Goal: Information Seeking & Learning: Learn about a topic

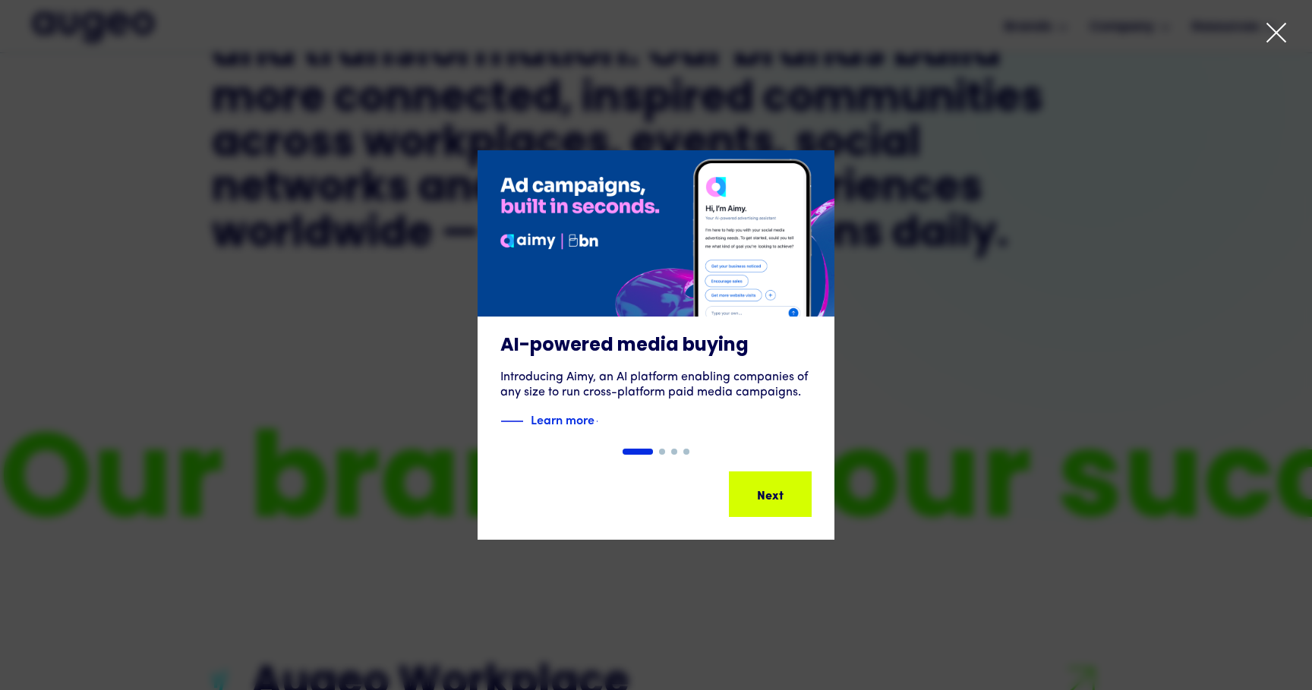
scroll to position [988, 0]
click at [1271, 24] on icon at bounding box center [1276, 32] width 23 height 23
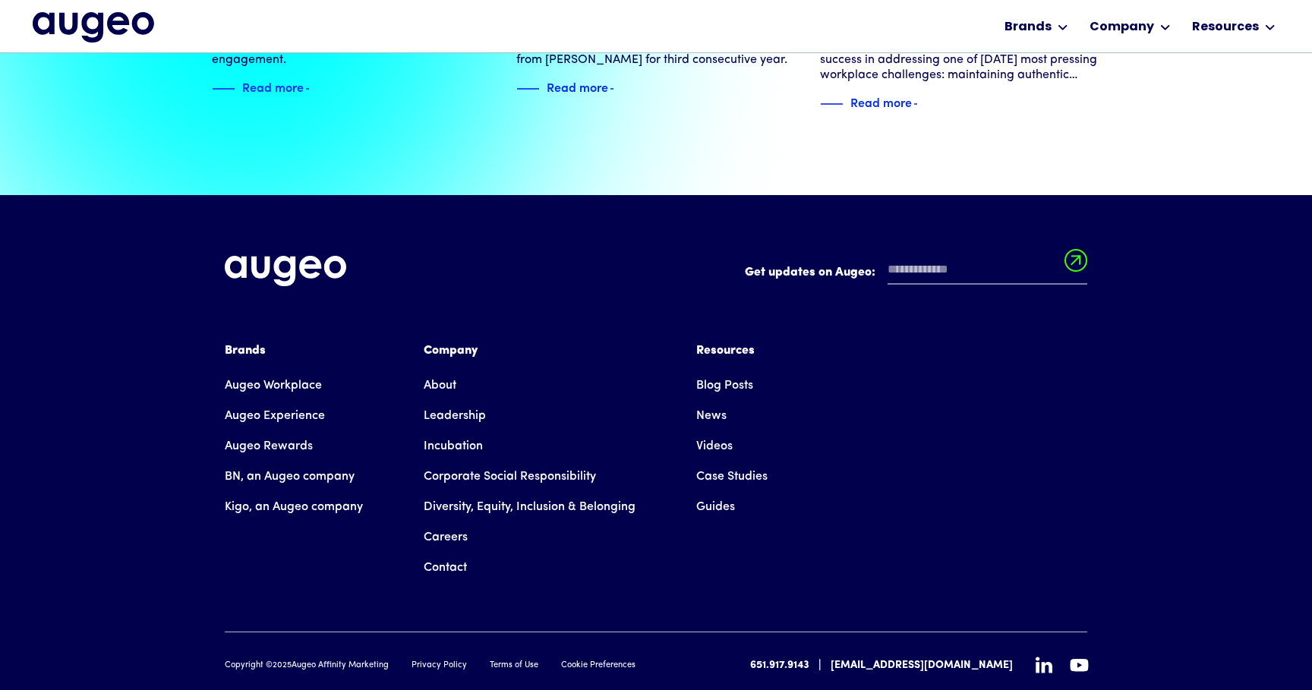
scroll to position [3462, 0]
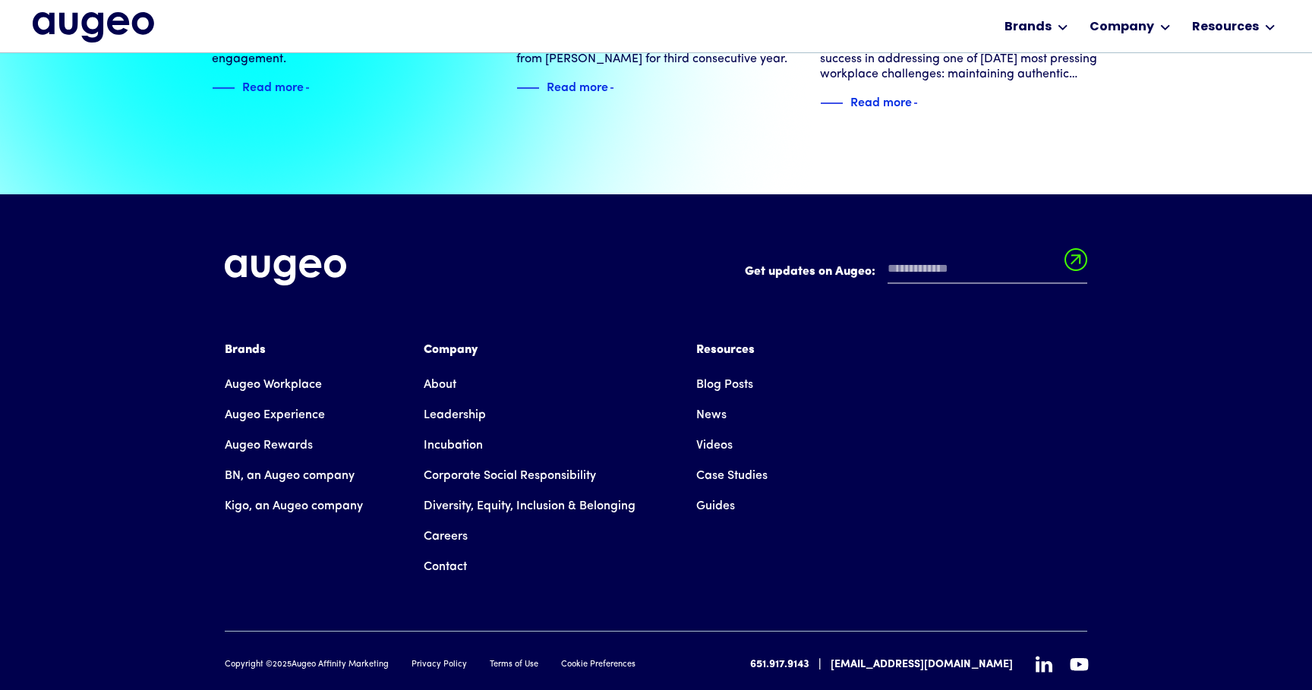
click at [446, 522] on link "Careers" at bounding box center [446, 537] width 44 height 30
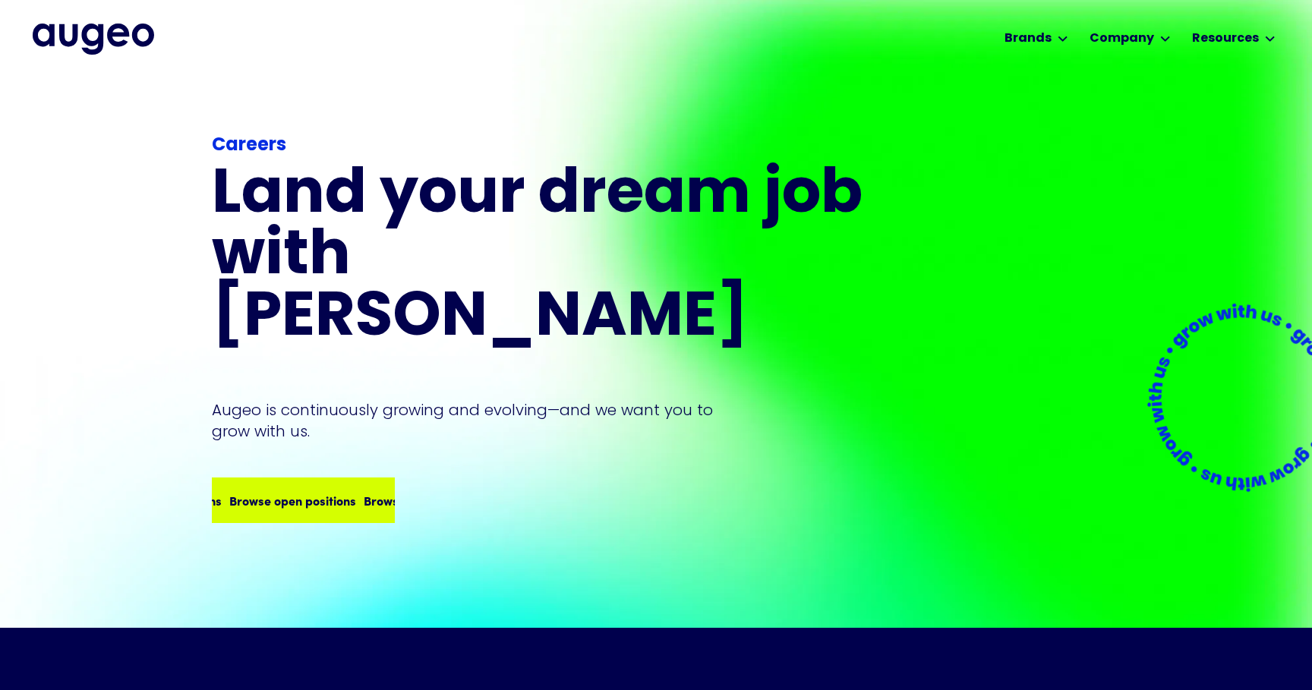
click at [364, 491] on div "Browse open positions" at bounding box center [427, 500] width 127 height 18
click at [339, 491] on div "Browse open positions Browse open positions Browse open positions Browse open p…" at bounding box center [360, 500] width 538 height 18
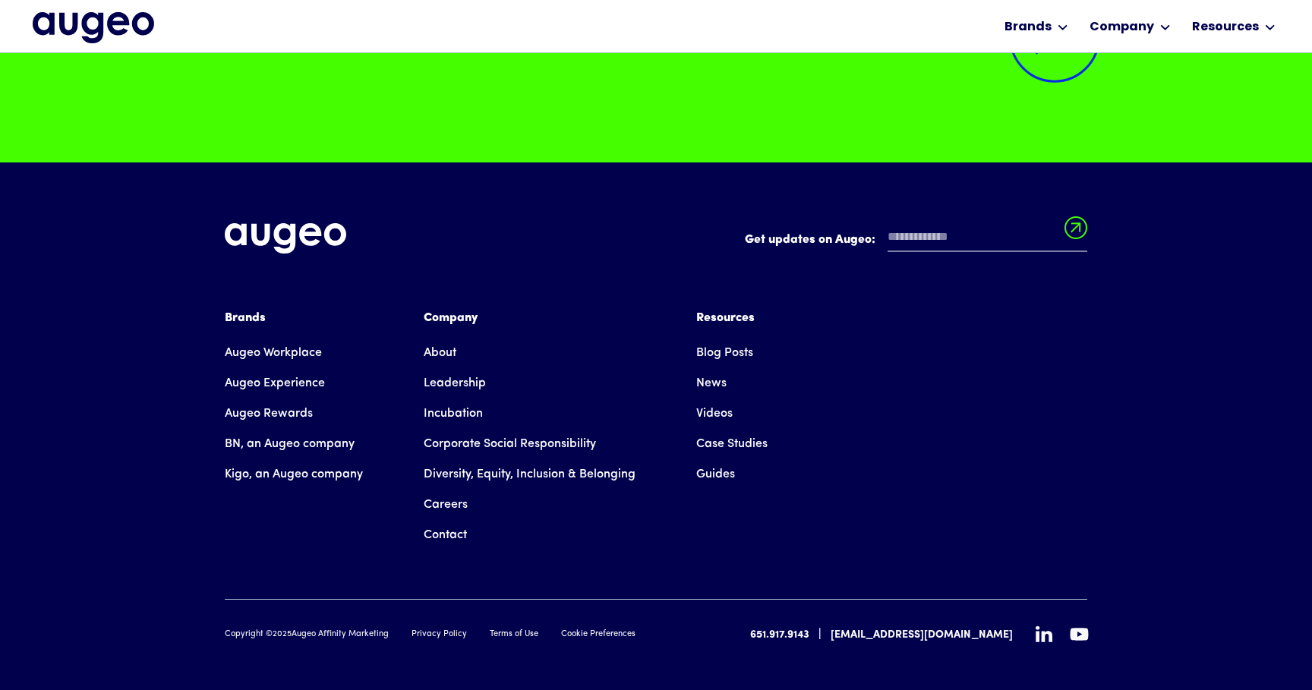
scroll to position [3948, 0]
click at [100, 19] on img "home" at bounding box center [94, 27] width 122 height 30
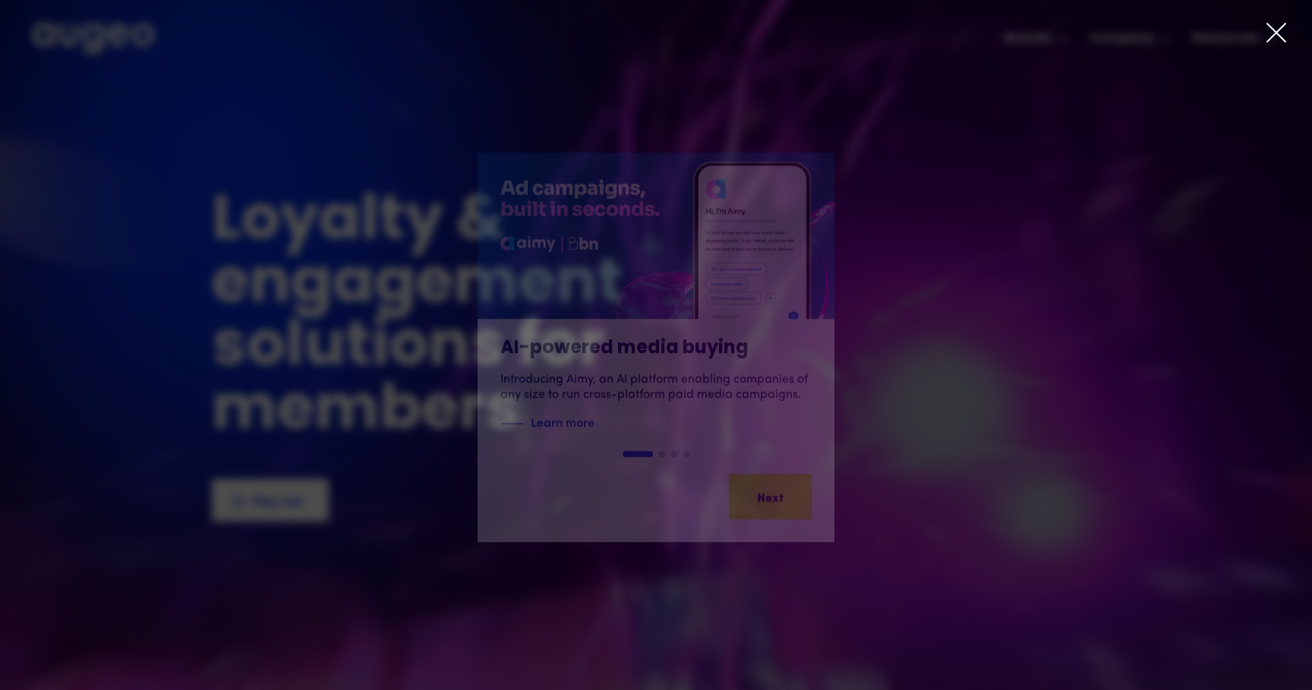
click at [1277, 27] on icon at bounding box center [1276, 32] width 23 height 23
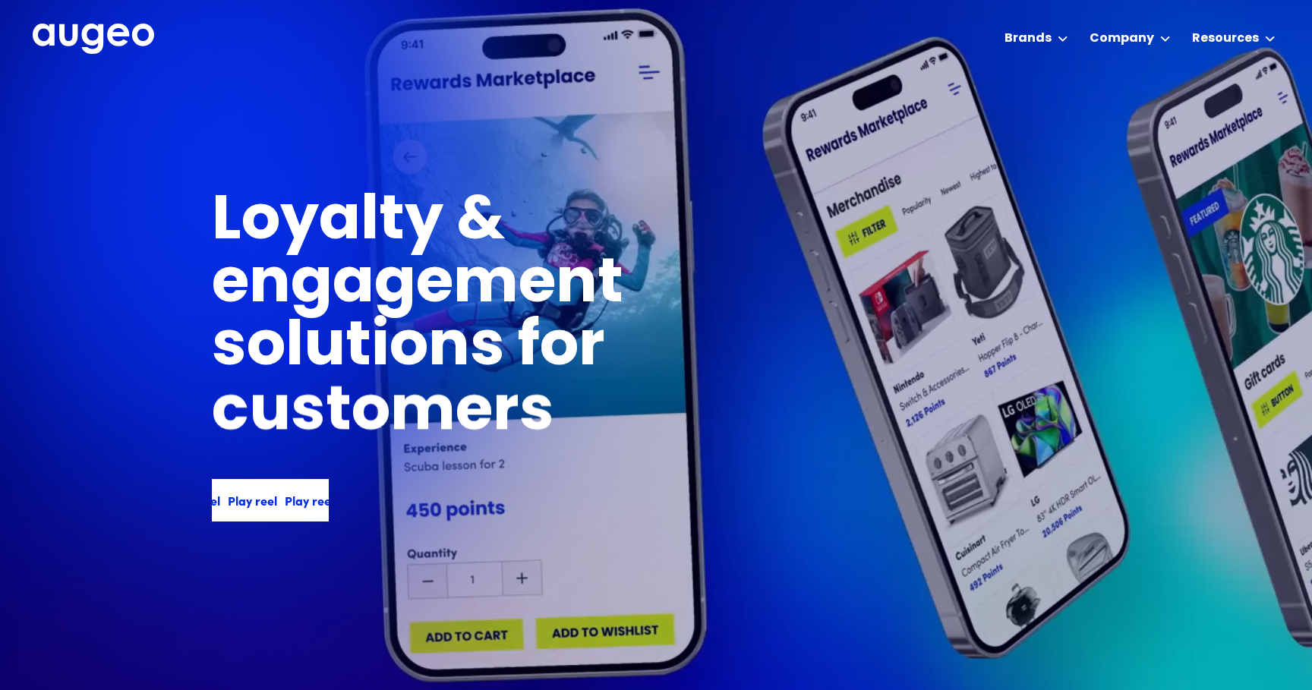
click at [254, 504] on div "Play reel Play reel Play reel Play reel" at bounding box center [278, 500] width 228 height 18
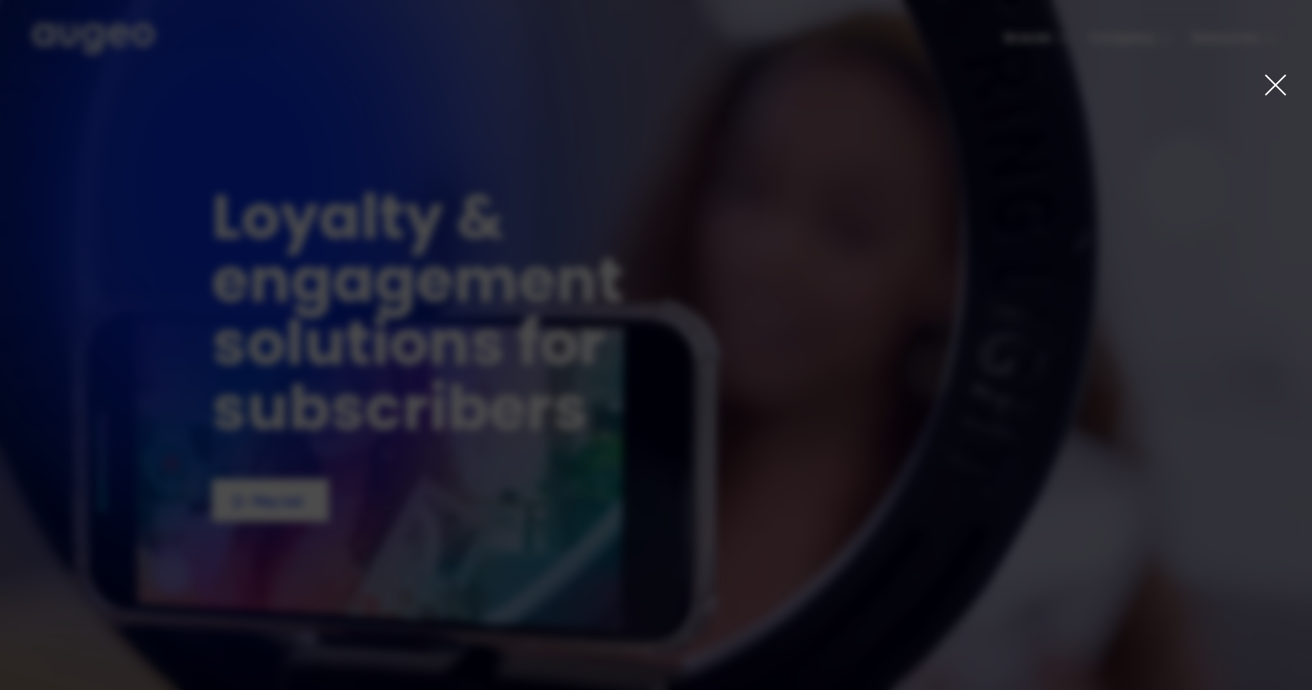
click at [1281, 83] on icon at bounding box center [1276, 85] width 24 height 24
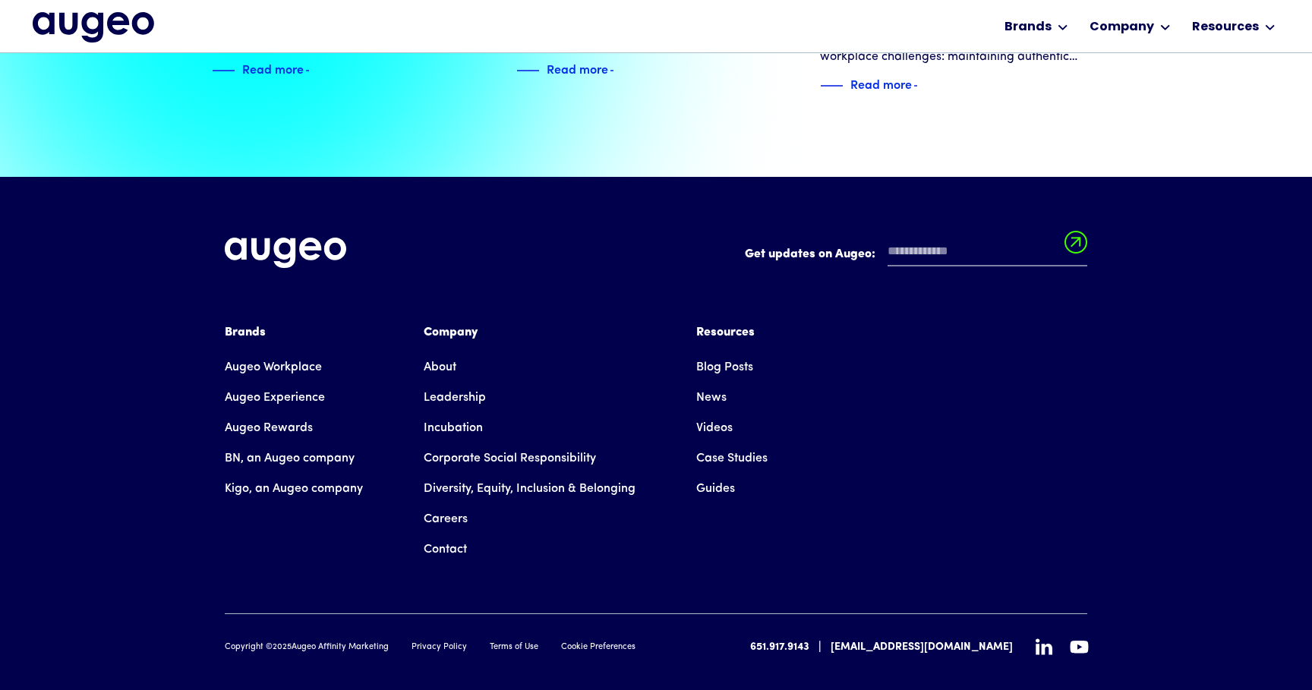
scroll to position [3480, 0]
